Goal: Task Accomplishment & Management: Use online tool/utility

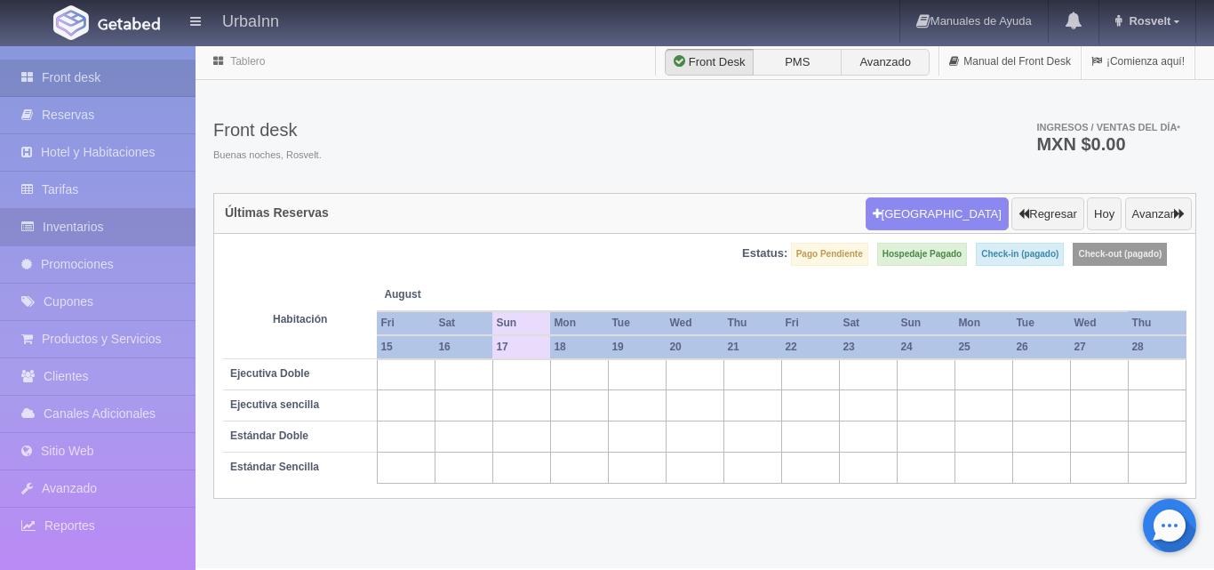
click at [76, 226] on link "Inventarios" at bounding box center [98, 227] width 196 height 36
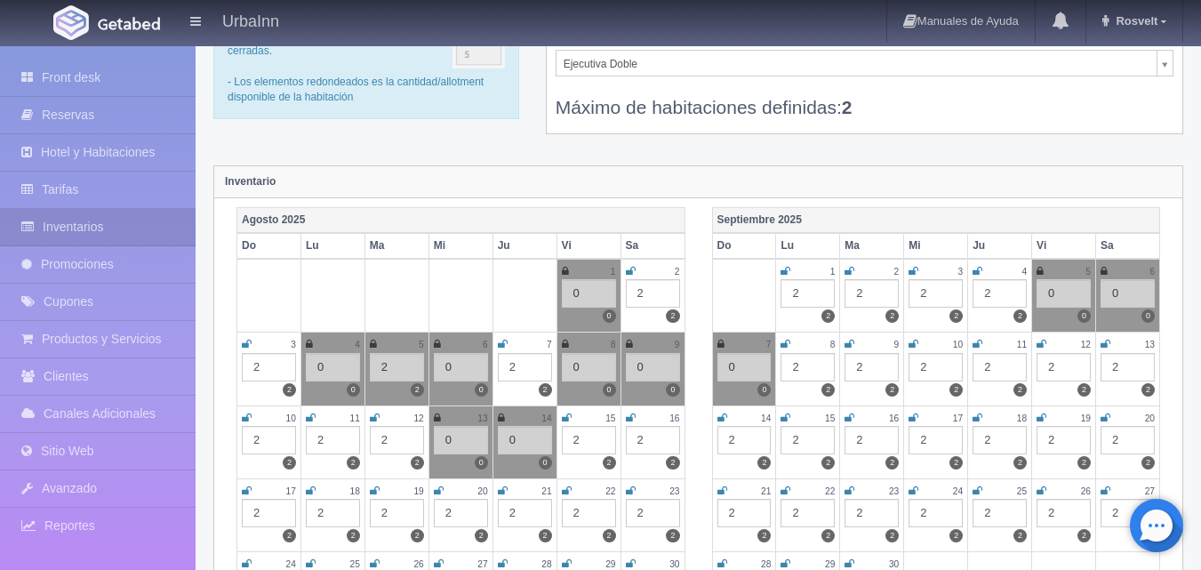
scroll to position [29, 0]
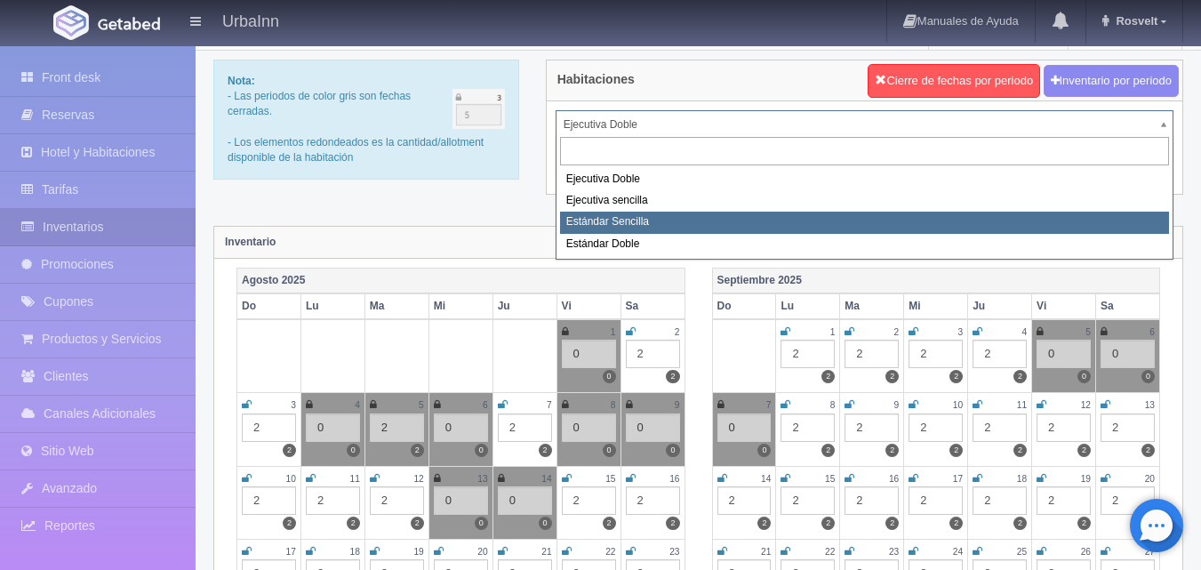
select select "1739"
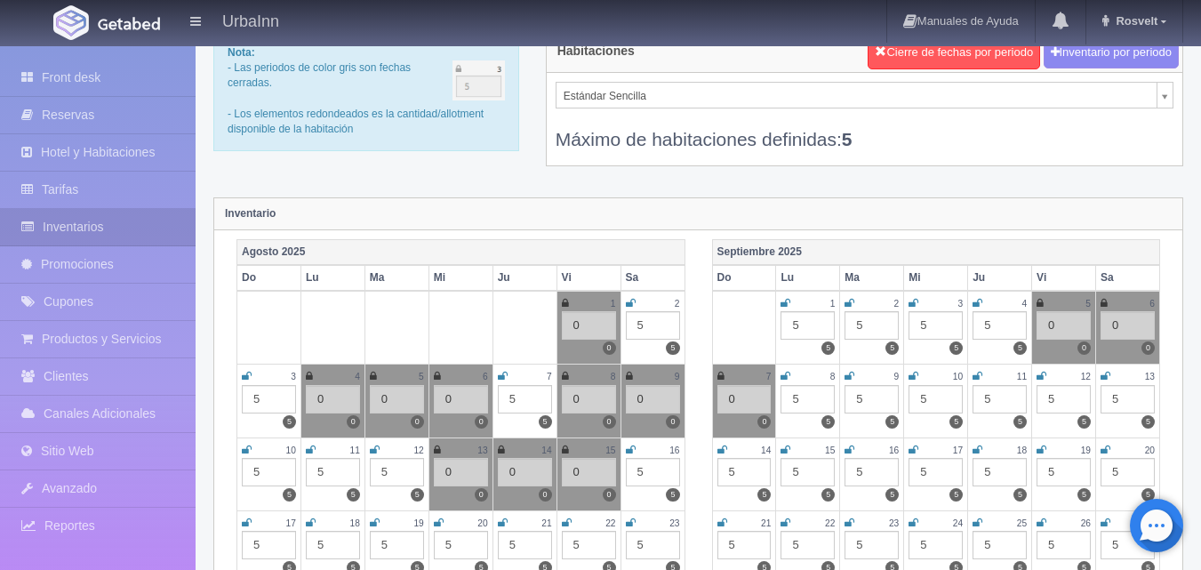
scroll to position [60, 0]
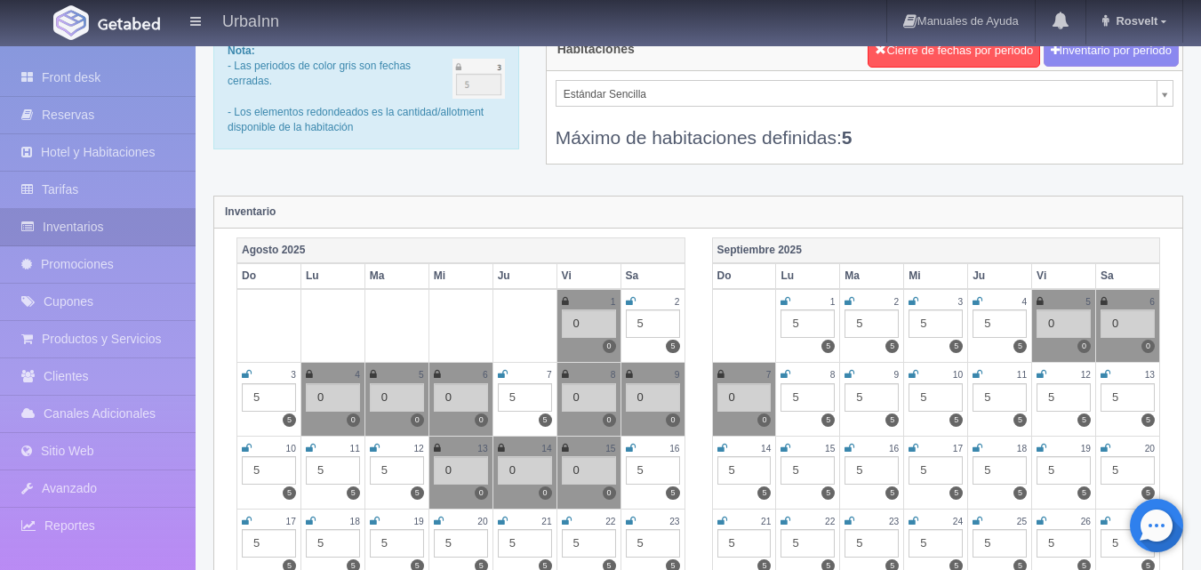
click at [627, 447] on icon at bounding box center [631, 448] width 10 height 11
click at [645, 461] on div "5" at bounding box center [653, 470] width 54 height 28
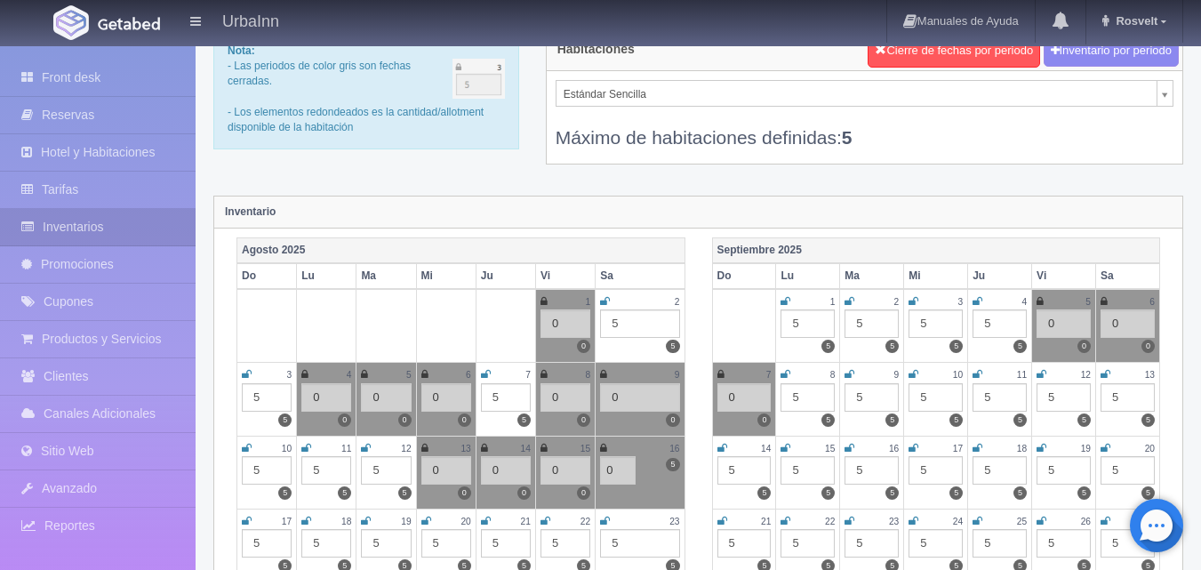
type input "0"
select select "1740"
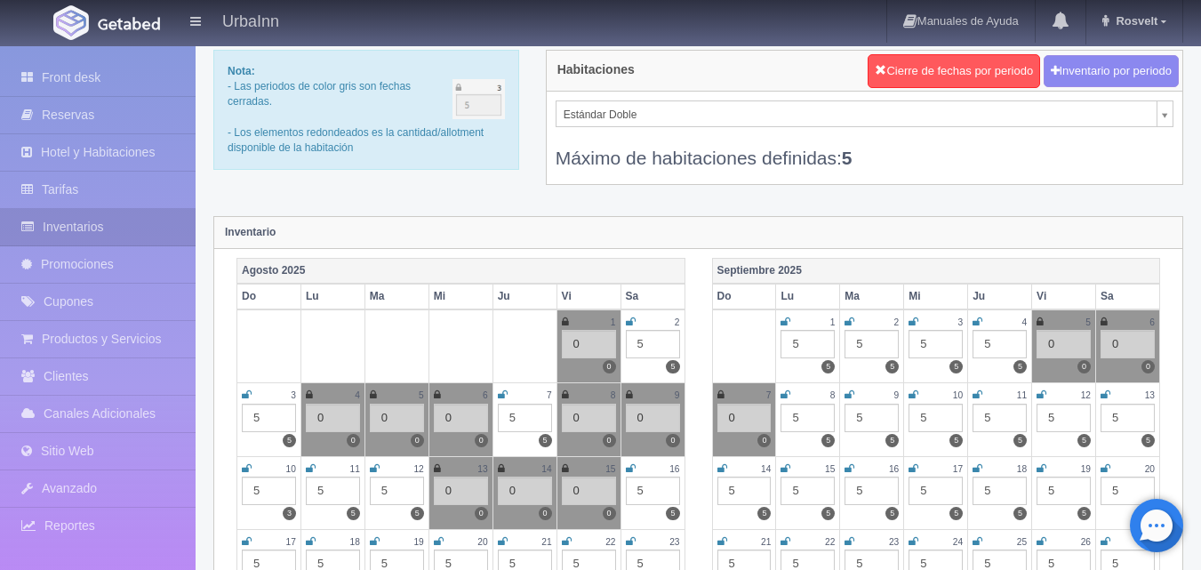
scroll to position [89, 0]
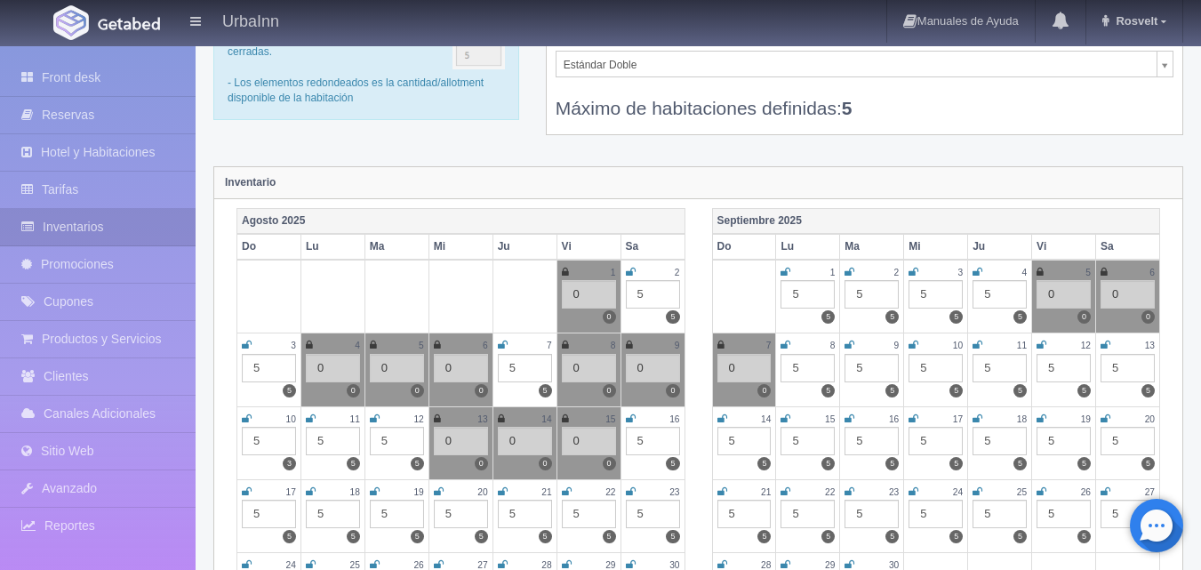
click at [629, 413] on icon at bounding box center [631, 418] width 10 height 11
click at [643, 447] on div "5" at bounding box center [653, 441] width 54 height 28
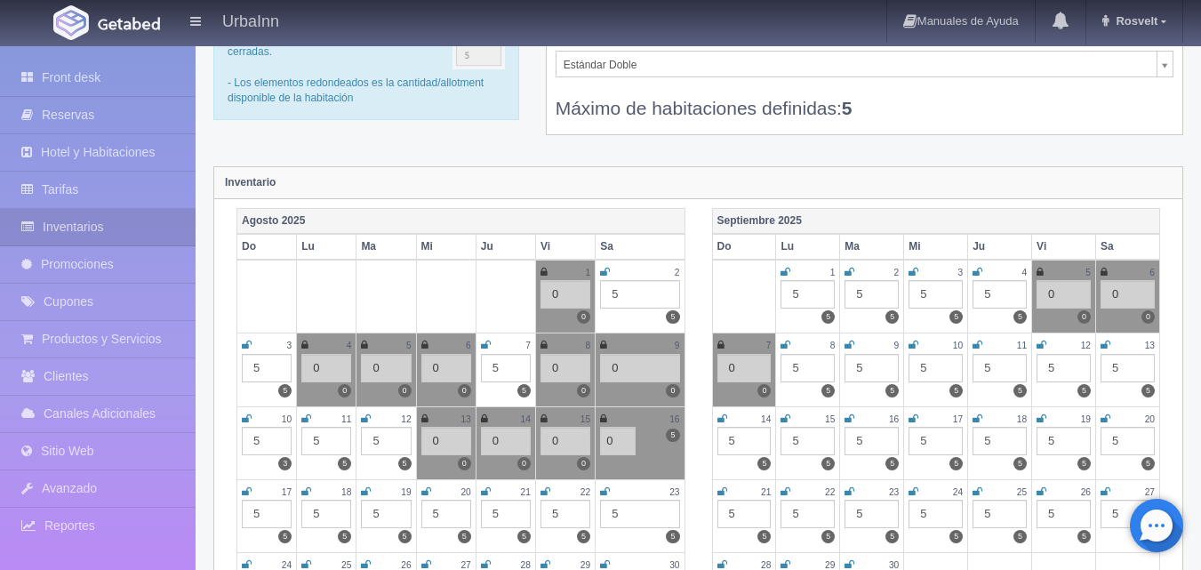
type input "0"
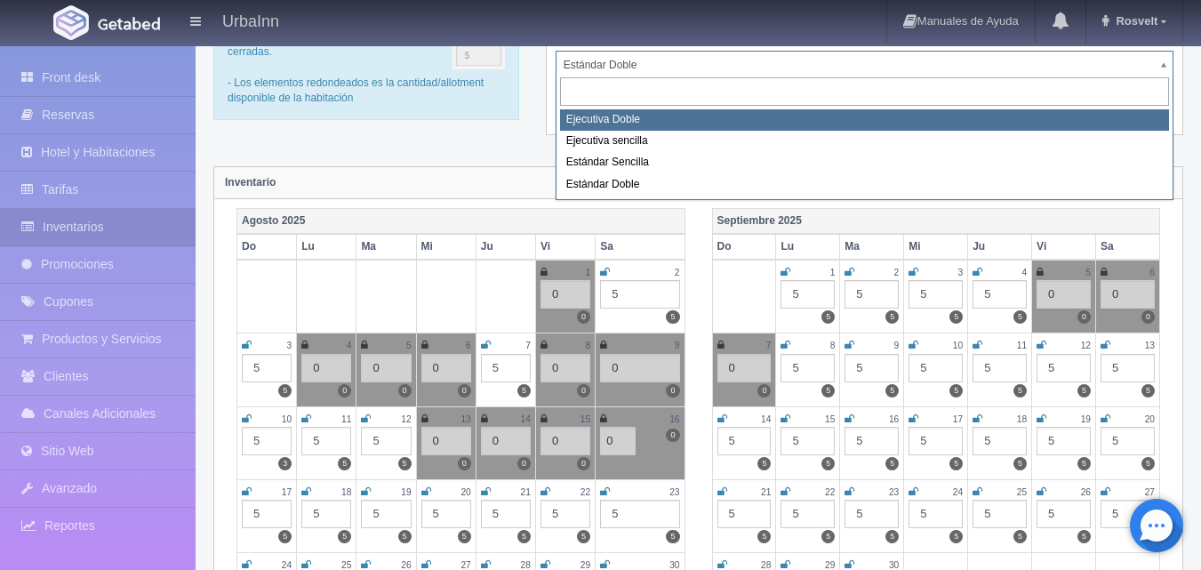
select select "1732"
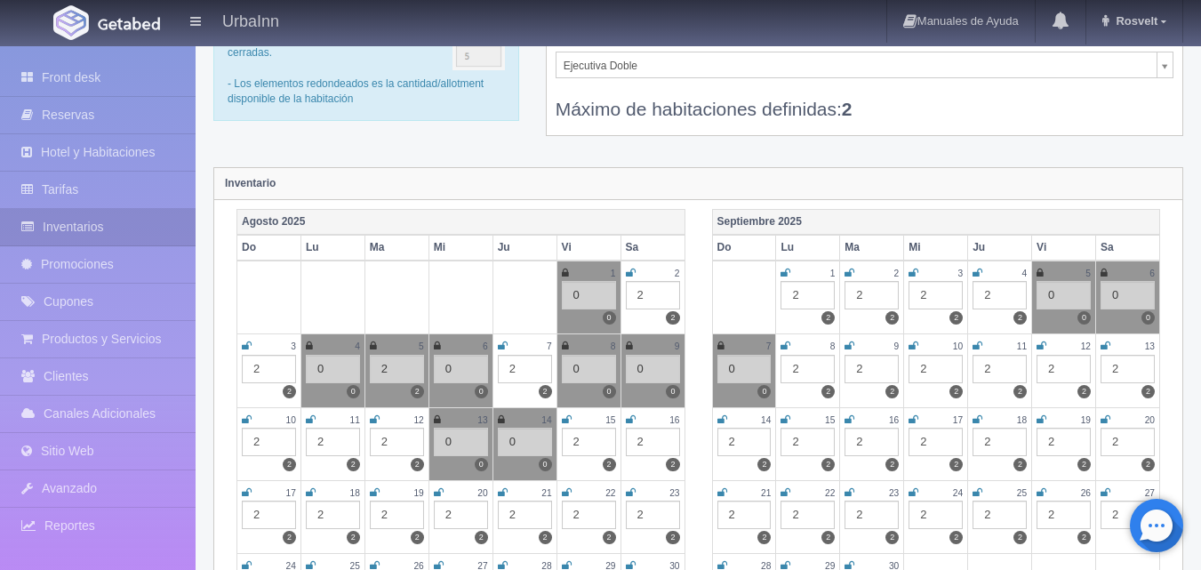
scroll to position [89, 0]
click at [628, 415] on icon at bounding box center [631, 418] width 10 height 11
click at [643, 444] on div "2" at bounding box center [653, 441] width 54 height 28
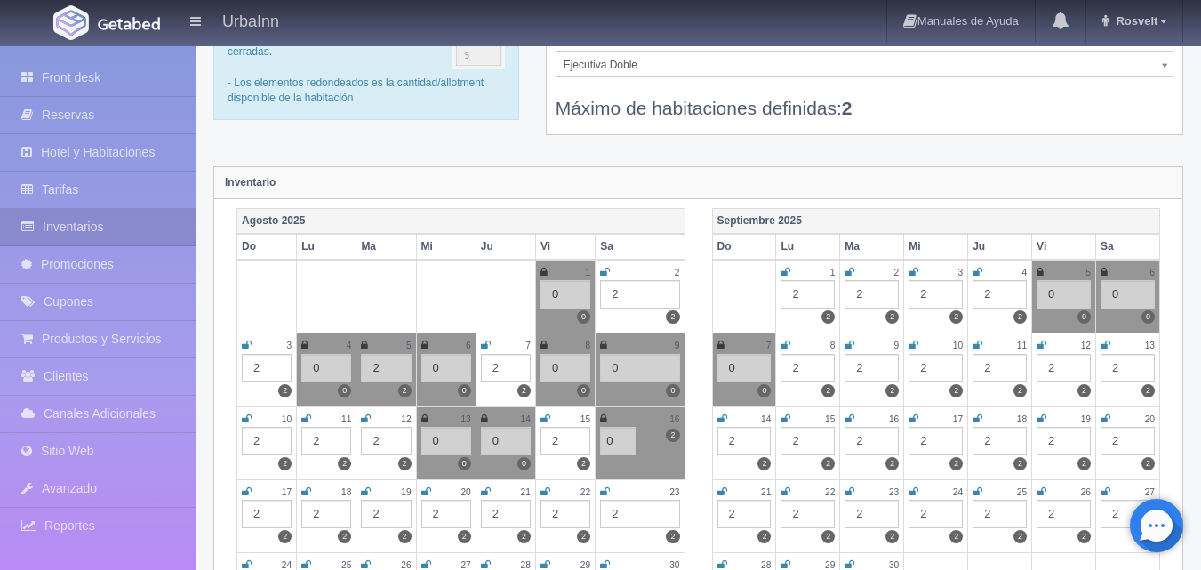
type input "0"
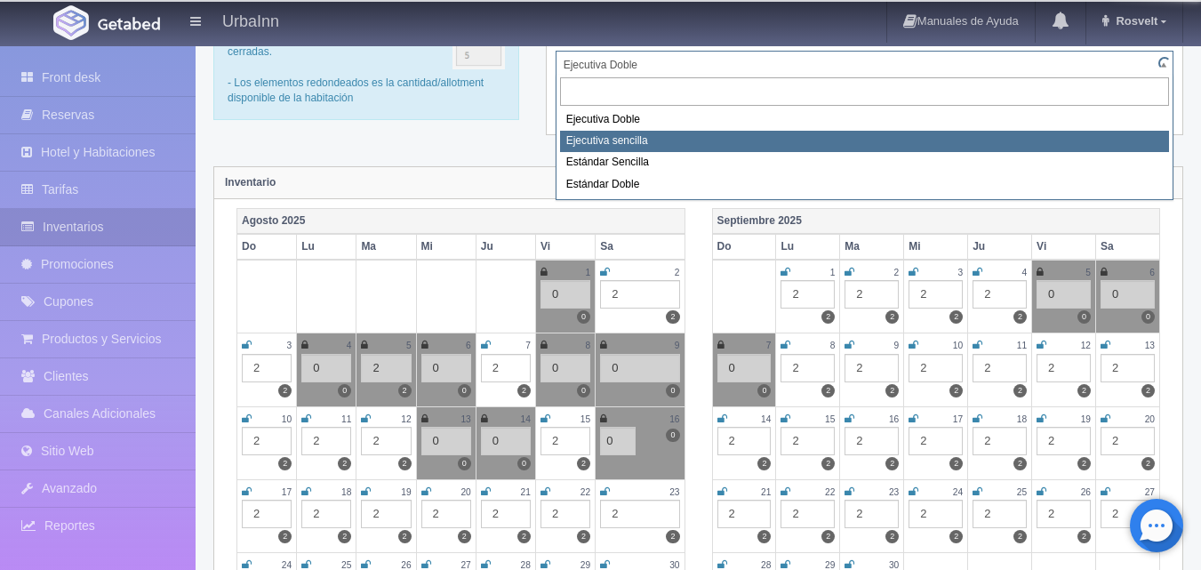
select select "1738"
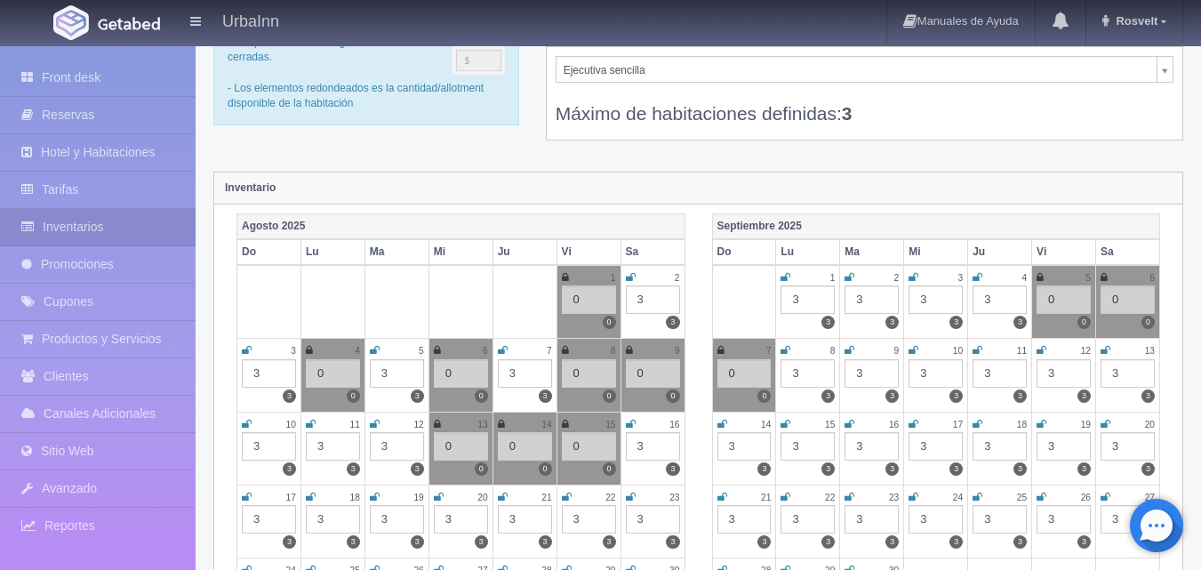
scroll to position [118, 0]
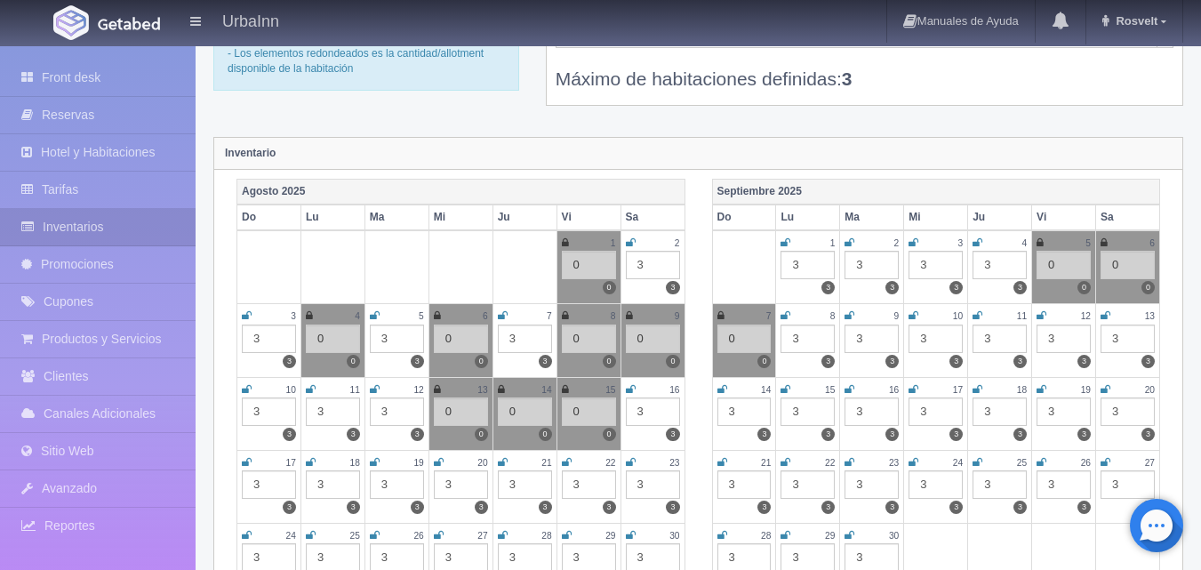
click at [627, 387] on icon at bounding box center [631, 389] width 10 height 11
click at [638, 407] on div "3" at bounding box center [653, 411] width 54 height 28
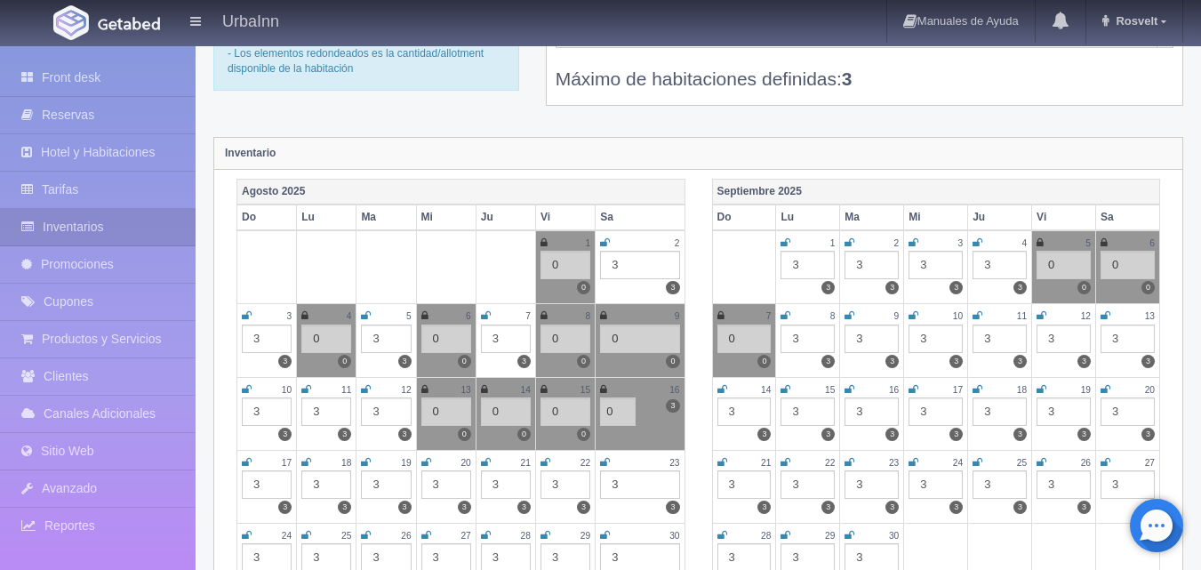
type input "0"
click at [691, 392] on div "Agosto 2025 Do Lu Ma Mi Ju Vi Sa 1 0 0 2 3 3 3 3 3 4 0 0 5 3 3 6 0 0 7 3 3 8 0 …" at bounding box center [461, 427] width 476 height 496
